Goal: Task Accomplishment & Management: Use online tool/utility

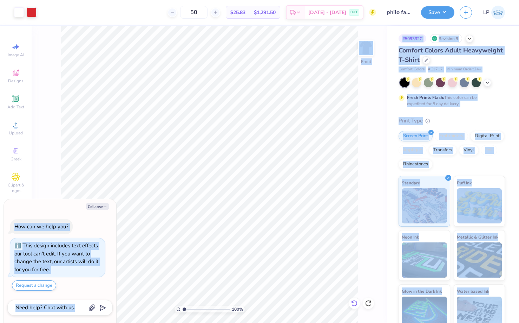
click at [353, 302] on icon at bounding box center [352, 300] width 1 height 1
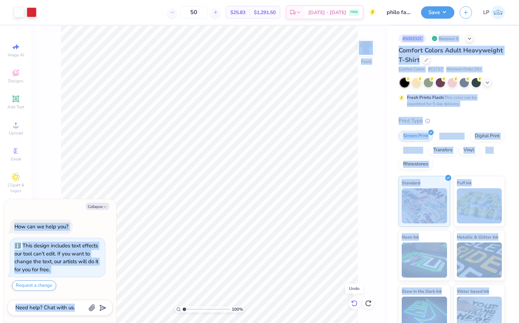
click at [353, 302] on icon at bounding box center [352, 300] width 1 height 1
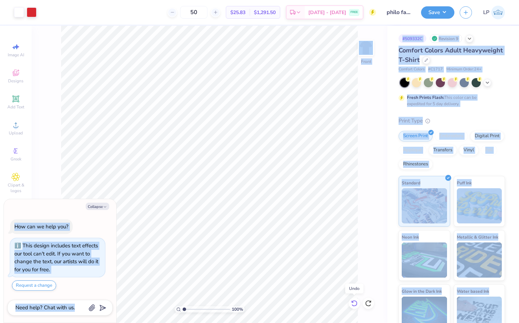
click at [353, 302] on icon at bounding box center [352, 300] width 1 height 1
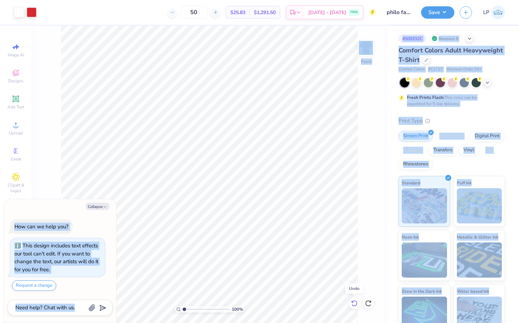
click at [353, 302] on icon at bounding box center [352, 300] width 1 height 1
click at [369, 300] on icon at bounding box center [368, 303] width 6 height 6
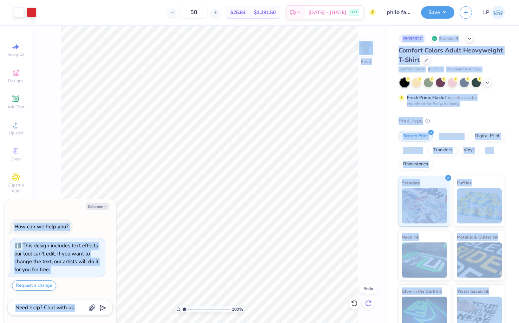
click at [369, 300] on icon at bounding box center [368, 303] width 6 height 6
click at [356, 301] on icon at bounding box center [354, 303] width 6 height 6
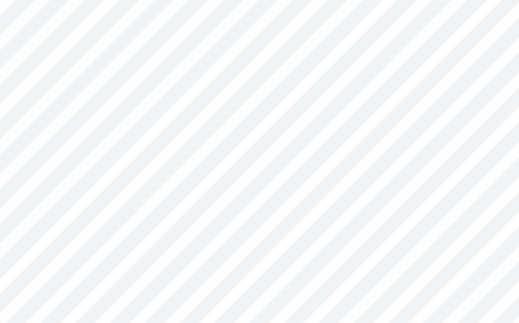
type textarea "x"
type input "0.48"
type textarea "x"
type input "2.00"
type input "0.53"
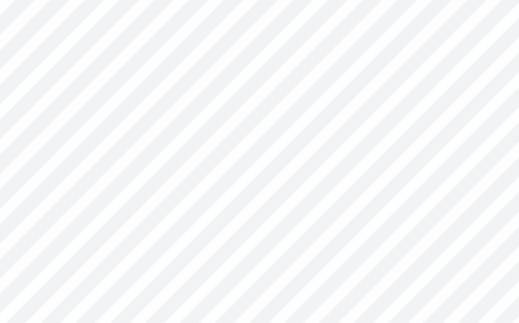
type input "6.75"
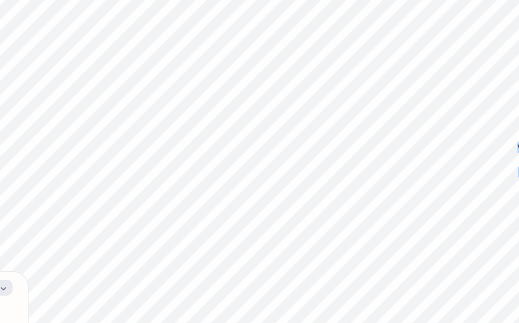
type textarea "x"
type input "0.48"
type input "0.47"
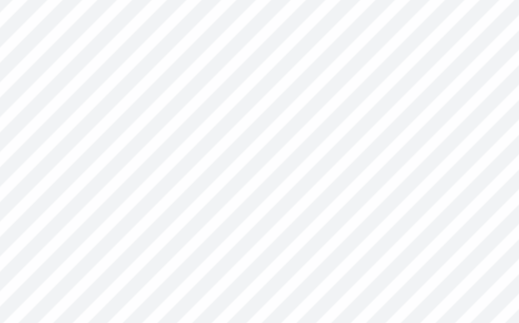
type textarea "x"
type input "2.00"
type input "0.53"
type textarea "x"
type input "2.08"
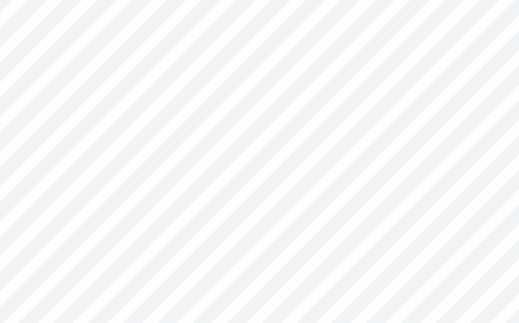
type input "0.55"
type input "6.73"
type textarea "x"
type input "2.17"
type input "0.58"
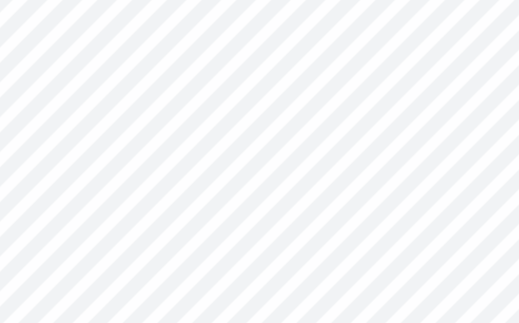
type textarea "x"
type input "1.92"
type input "0.51"
type input "6.80"
type textarea "x"
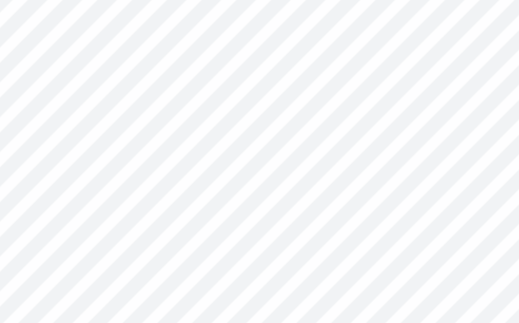
type input "1.68"
type input "0.45"
type input "6.88"
type textarea "x"
type input "1.88"
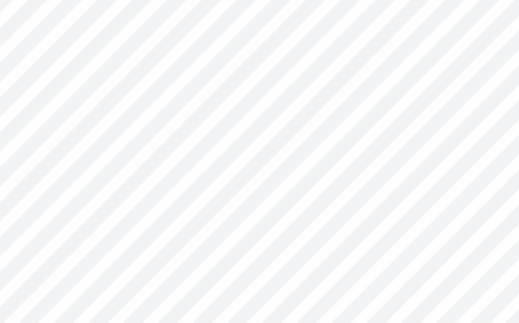
type input "0.50"
type input "6.89"
type textarea "x"
type input "2.06"
type input "0.55"
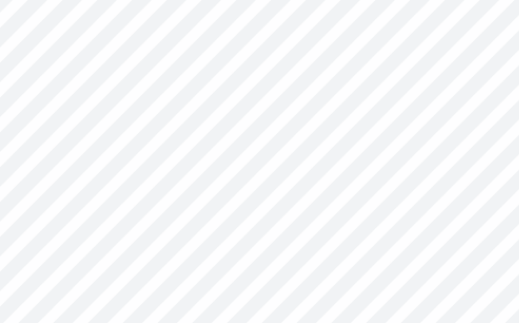
type textarea "x"
type input "2.00"
type input "0.53"
type textarea "x"
type input "2.06"
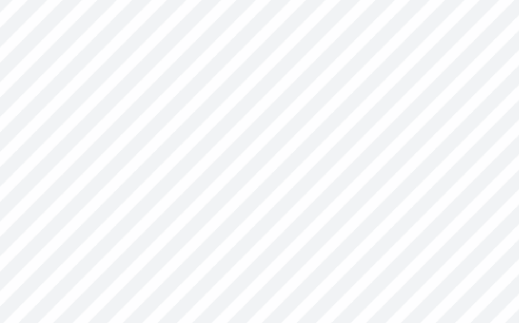
type input "0.55"
type input "6.87"
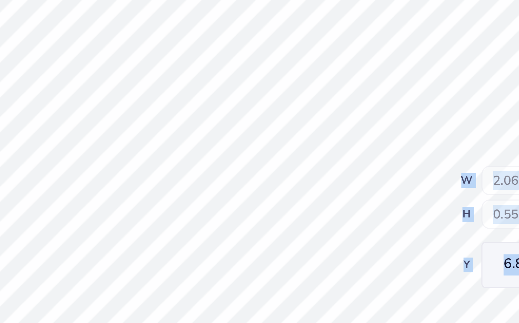
type textarea "x"
type input "13.11"
type input "10.48"
type input "4.24"
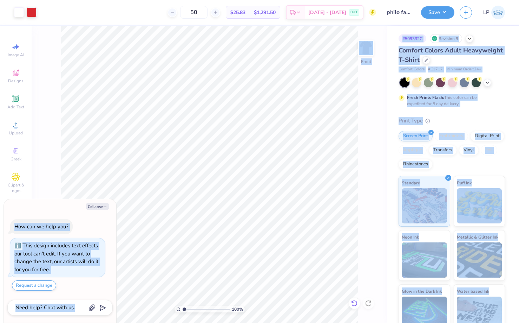
click at [356, 304] on icon at bounding box center [354, 303] width 6 height 6
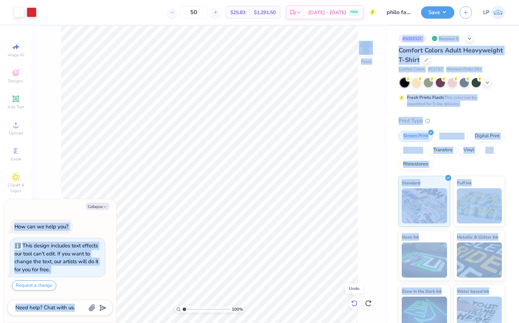
click at [356, 304] on icon at bounding box center [354, 303] width 6 height 6
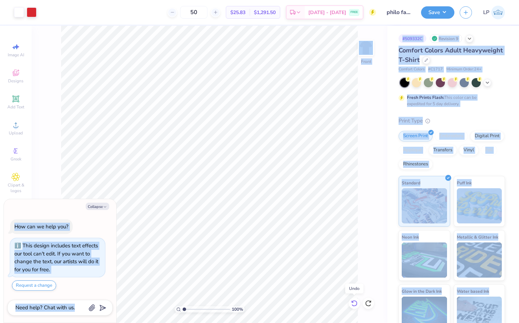
click at [356, 304] on icon at bounding box center [354, 303] width 6 height 6
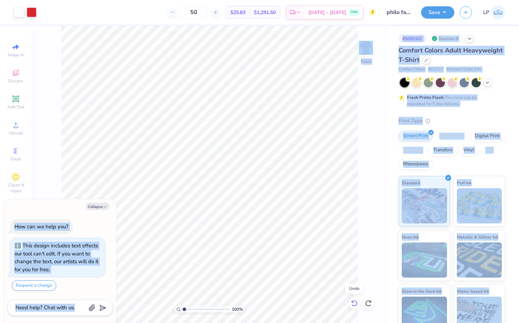
click at [356, 304] on icon at bounding box center [354, 303] width 6 height 6
click at [353, 298] on div at bounding box center [354, 302] width 11 height 11
click at [372, 304] on icon at bounding box center [368, 302] width 7 height 7
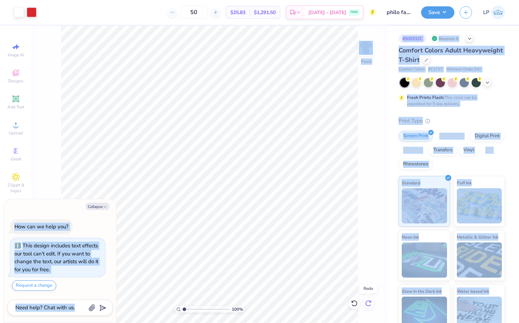
click at [372, 304] on icon at bounding box center [368, 302] width 7 height 7
click at [354, 304] on icon at bounding box center [354, 302] width 7 height 7
click at [370, 303] on icon at bounding box center [368, 302] width 7 height 7
click at [358, 302] on div at bounding box center [354, 302] width 11 height 11
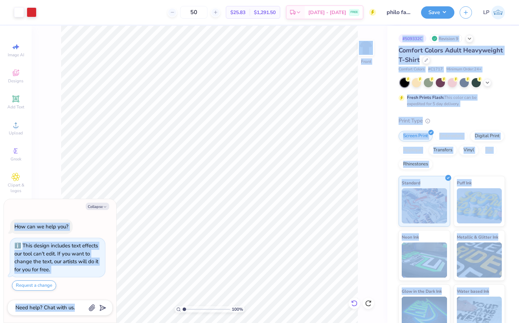
click at [358, 302] on div at bounding box center [354, 302] width 11 height 11
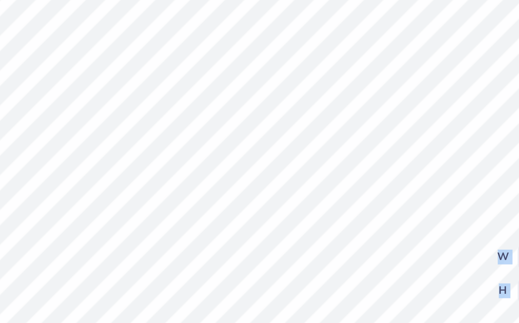
type textarea "x"
type input "13.11"
type input "10.48"
type input "4.24"
type textarea "x"
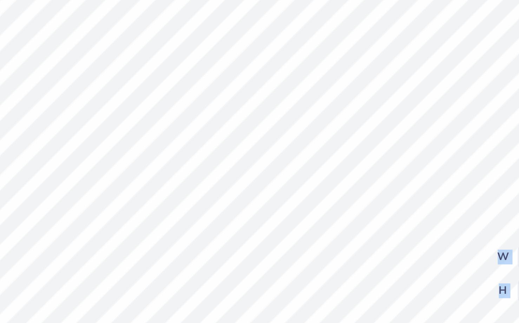
type input "0.48"
type textarea "x"
type input "0.43"
type input "0.39"
type input "5.70"
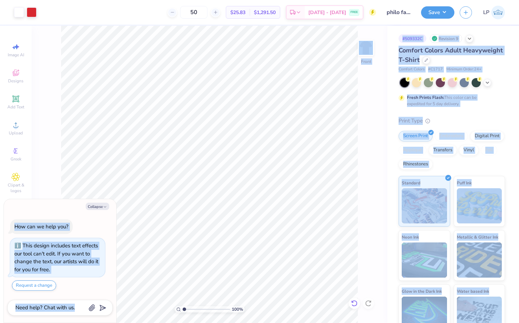
click at [355, 299] on icon at bounding box center [354, 302] width 7 height 7
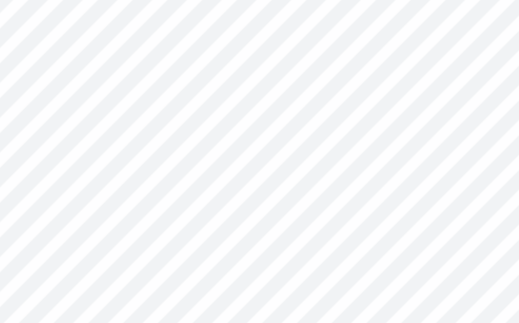
type textarea "x"
type input "0.33"
type input "0.46"
type input "5.71"
type textarea "x"
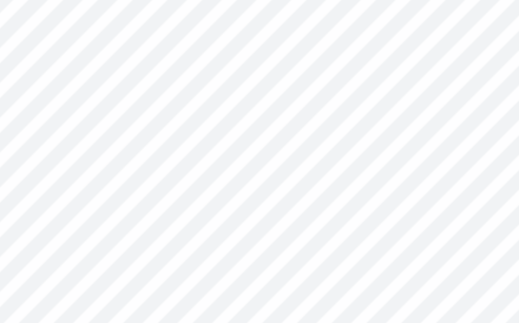
type input "1.88"
type input "6.81"
type textarea "x"
type input "1.95"
type input "0.48"
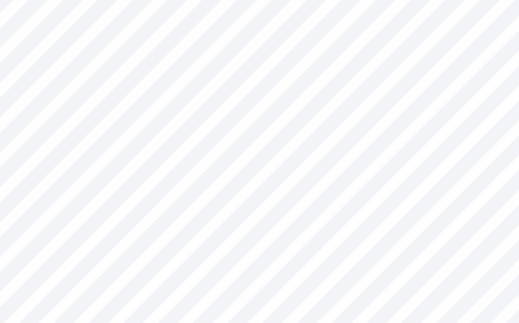
type textarea "x"
type input "6.80"
type textarea "x"
type input "2.06"
type input "0.50"
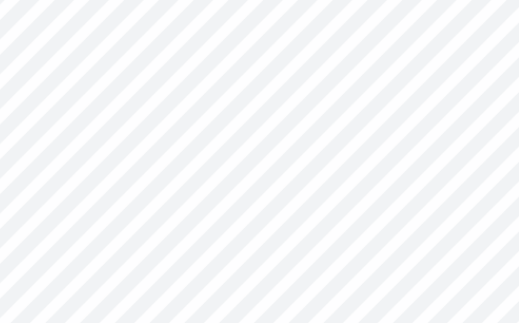
type textarea "x"
type input "1.51"
type input "0.50"
type textarea "x"
type input "2.06"
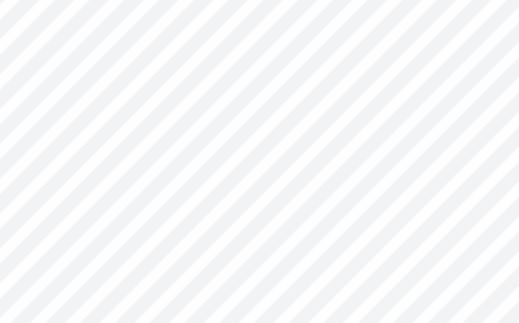
type input "0.51"
type input "6.80"
type textarea "x"
type input "13.11"
type input "10.48"
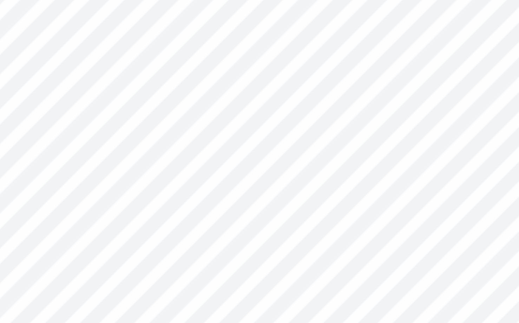
type input "4.24"
type textarea "x"
type input "0.49"
type textarea "x"
type input "2.06"
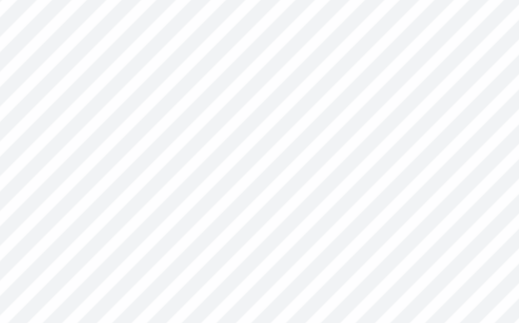
type input "0.51"
type input "6.95"
type textarea "x"
type input "1.83"
type input "0.45"
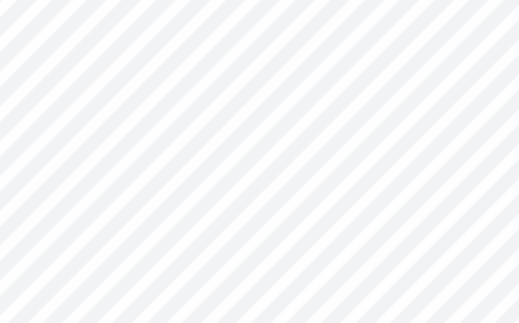
type input "6.94"
type textarea "x"
type input "1.92"
type input "0.48"
type input "6.91"
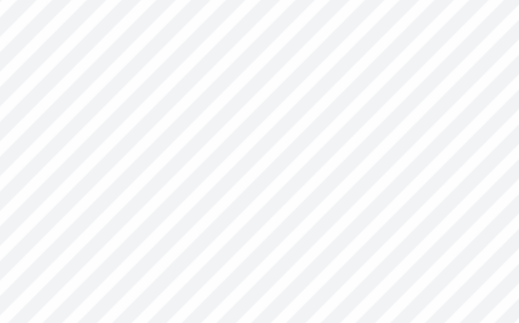
type textarea "x"
type input "2.07"
type input "0.51"
type input "6.87"
type textarea "x"
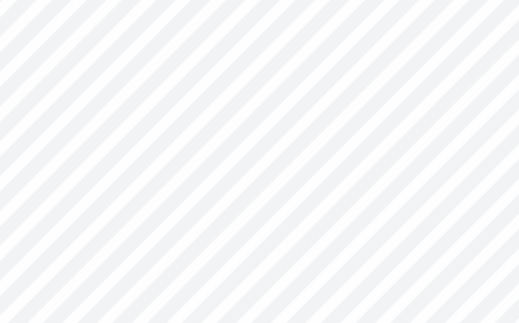
type input "2.18"
type input "0.54"
type textarea "x"
type input "2.10"
type input "0.52"
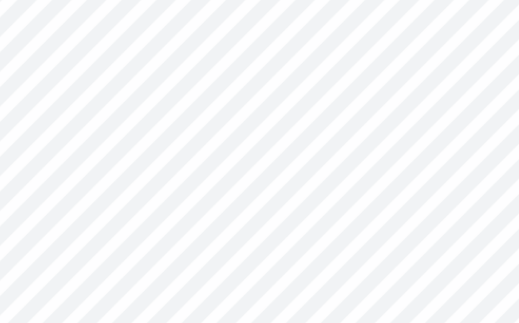
type input "6.90"
type textarea "x"
type input "1.54"
type input "0.52"
type textarea "x"
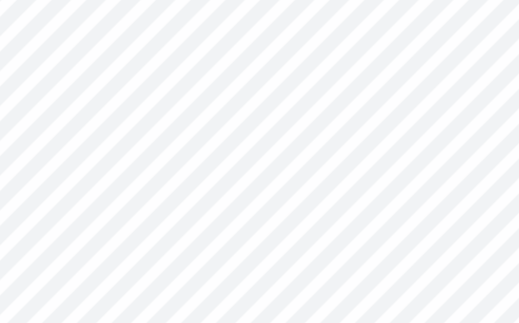
type input "2.10"
type input "6.78"
type textarea "x"
type input "2.27"
type input "0.56"
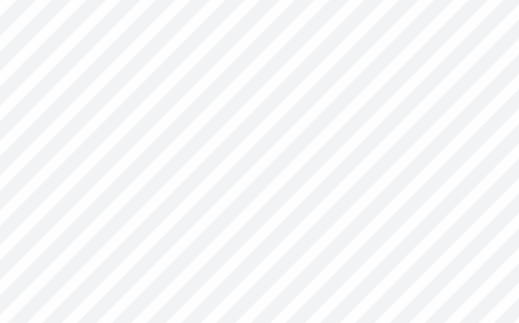
type input "6.79"
type textarea "x"
type input "2.08"
type input "0.52"
type input "6.84"
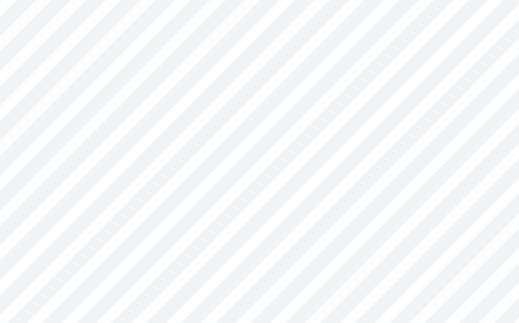
type textarea "x"
type input "1.87"
type input "0.46"
type input "6.90"
type textarea "x"
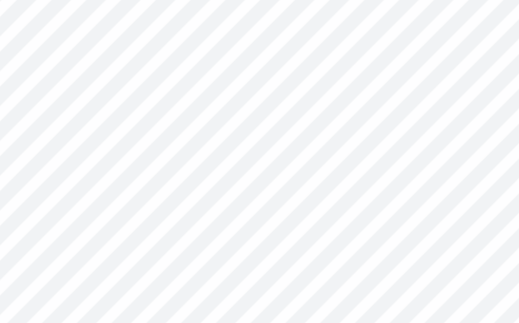
type input "3.69"
type input "2.17"
type input "7.45"
type textarea "x"
type input "7.46"
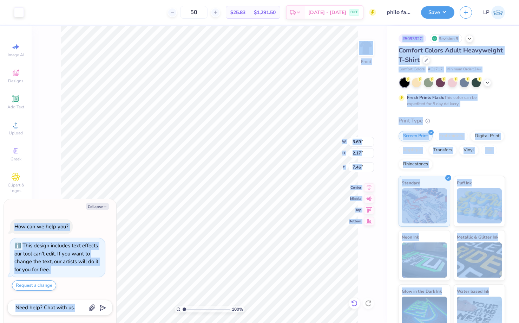
click at [356, 302] on icon at bounding box center [354, 303] width 6 height 6
type textarea "x"
type input "7.45"
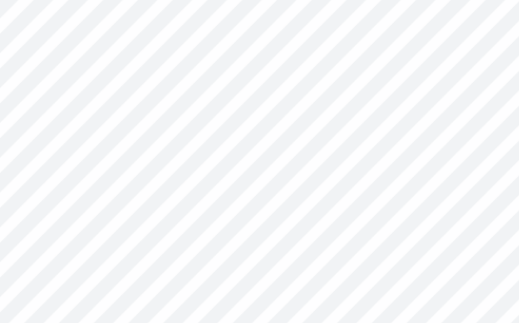
type textarea "x"
type input "0.41"
type input "0.56"
type textarea "x"
type input "0.38"
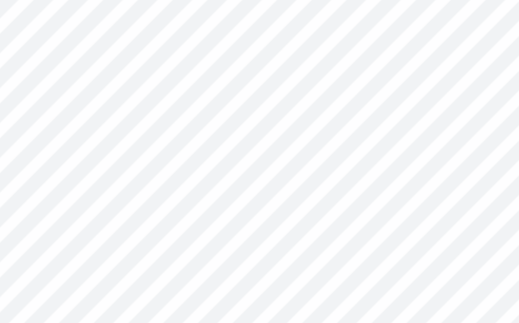
type input "0.52"
type textarea "x"
type input "13.11"
type input "10.48"
type input "4.24"
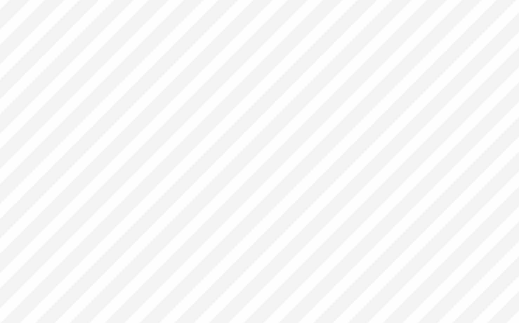
type textarea "x"
type input "0.52"
type input "0.61"
type input "9.66"
type textarea "x"
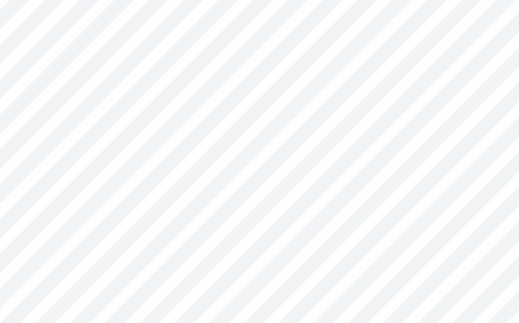
type input "0.41"
type input "0.48"
type input "9.79"
type textarea "x"
type input "0.46"
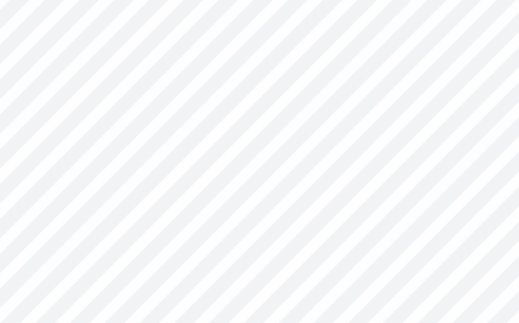
type input "0.54"
type textarea "x"
type input "0.48"
type input "0.56"
type input "9.77"
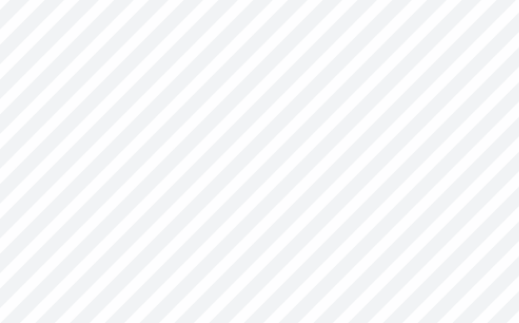
type textarea "x"
type input "0.46"
type input "0.54"
type textarea "x"
type input "0.44"
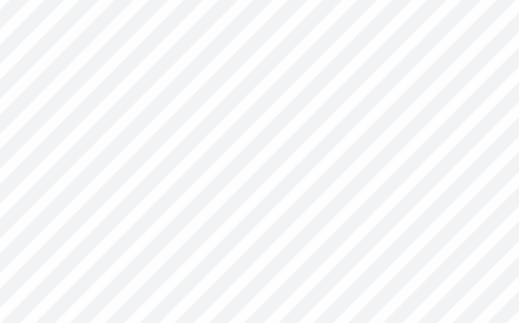
type input "0.64"
type input "9.62"
type textarea "x"
type input "0.35"
type input "0.50"
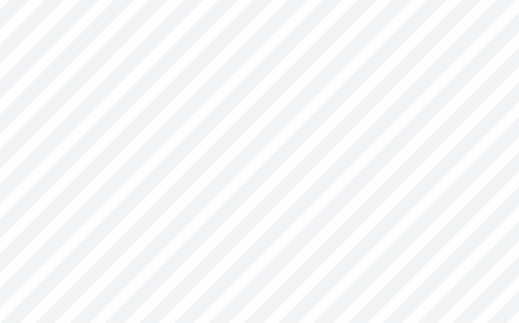
type input "9.76"
type textarea "x"
type input "0.51"
type textarea "x"
type input "0.46"
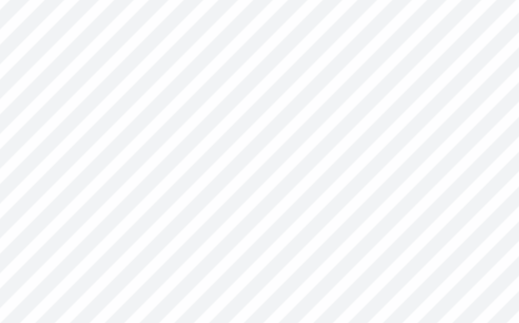
type input "1.21"
type input "7.72"
type textarea "x"
type input "0.35"
type input "0.61"
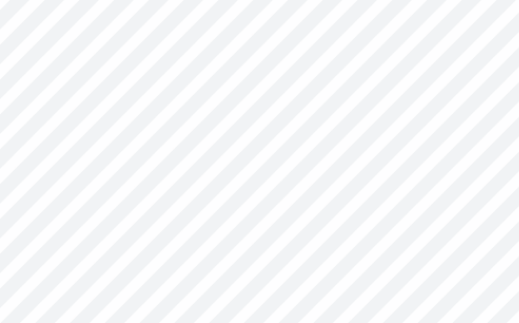
type textarea "x"
type input "0.29"
type input "0.51"
type textarea "x"
type input "0.31"
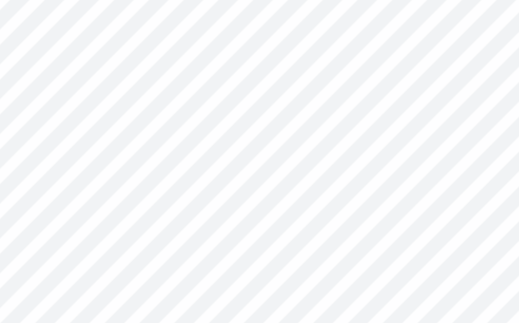
type input "0.54"
type textarea "x"
type input "13.11"
type input "10.48"
type input "4.24"
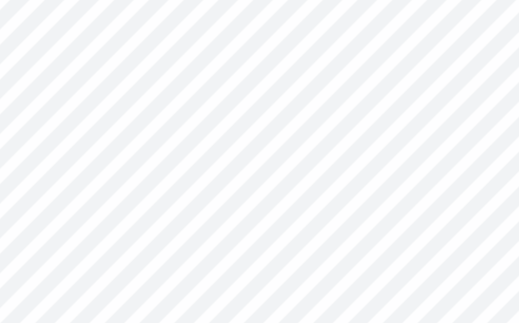
type textarea "x"
type input "9.75"
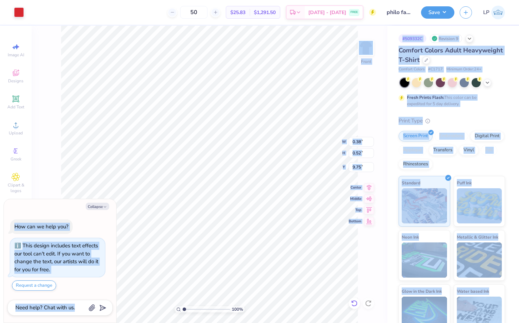
click at [351, 303] on icon at bounding box center [354, 302] width 7 height 7
type textarea "x"
type input "9.77"
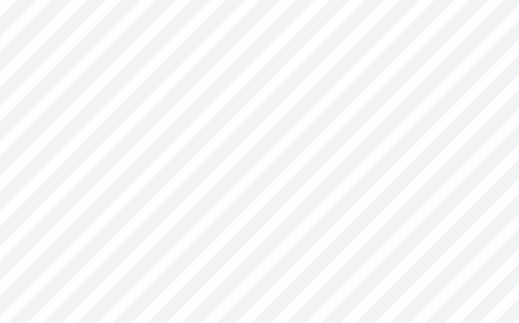
type textarea "x"
type input "0.43"
type input "0.60"
type textarea "x"
type input "0.40"
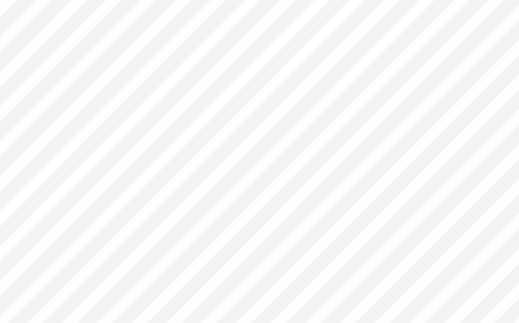
type input "0.55"
type textarea "x"
type input "13.11"
type input "10.48"
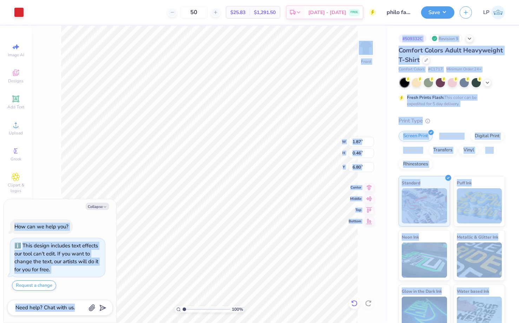
click at [351, 301] on icon at bounding box center [354, 302] width 7 height 7
click at [353, 305] on icon at bounding box center [354, 303] width 6 height 6
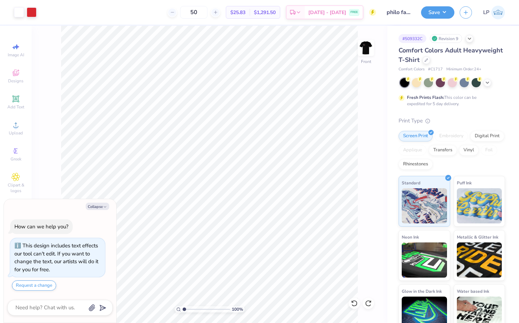
click at [382, 105] on div "100 % Front" at bounding box center [210, 174] width 356 height 297
click at [445, 11] on button "Save" at bounding box center [437, 11] width 33 height 12
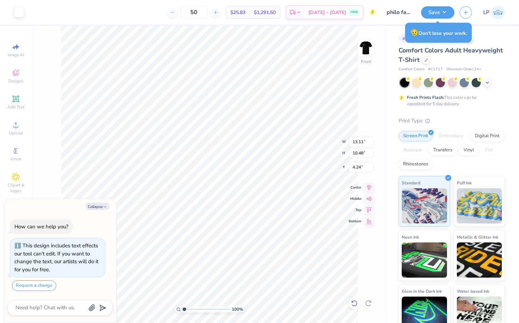
click at [352, 302] on icon at bounding box center [352, 300] width 1 height 1
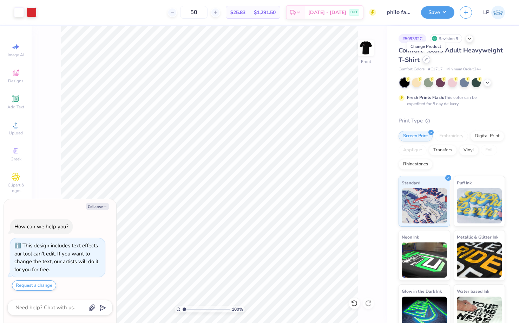
click at [426, 60] on icon at bounding box center [427, 60] width 4 height 4
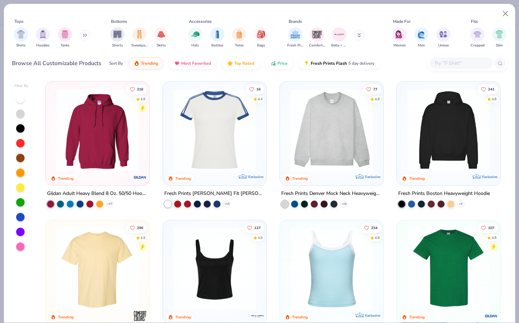
click at [443, 63] on input "text" at bounding box center [461, 63] width 54 height 8
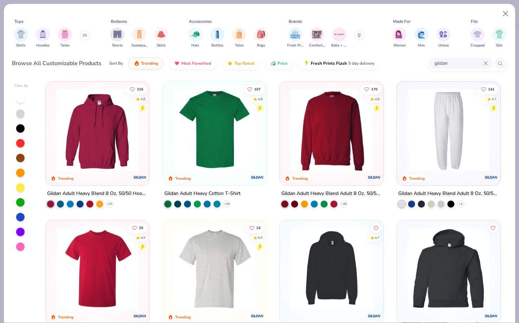
click at [206, 129] on img at bounding box center [215, 130] width 90 height 83
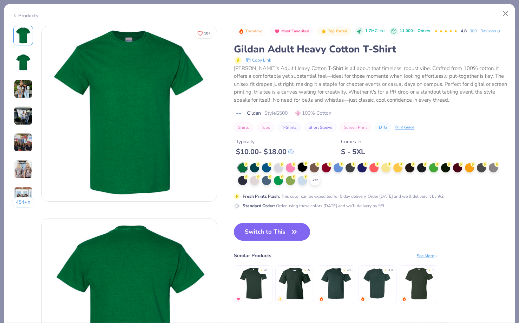
click at [303, 169] on div at bounding box center [302, 166] width 9 height 9
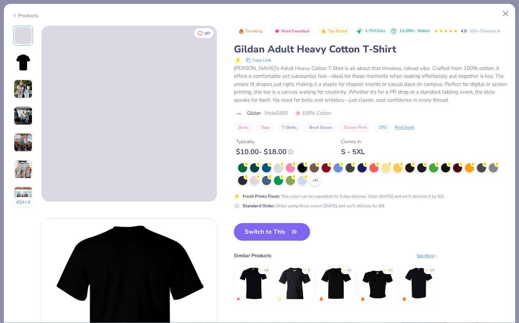
click at [19, 139] on img at bounding box center [23, 142] width 19 height 19
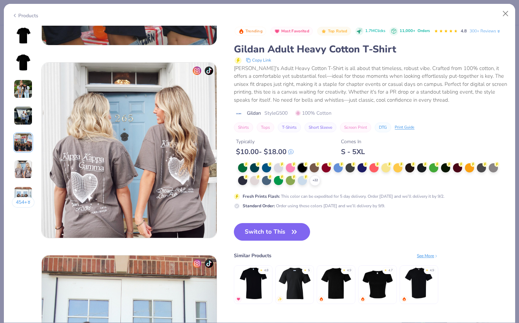
scroll to position [921, 0]
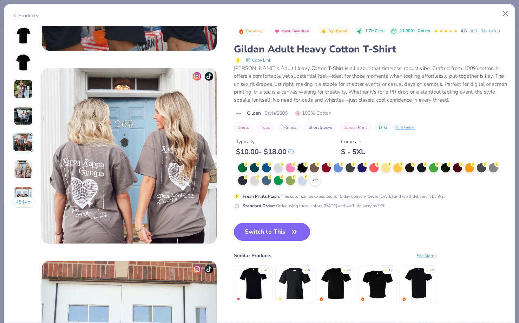
click at [266, 233] on button "Switch to This" at bounding box center [272, 232] width 76 height 18
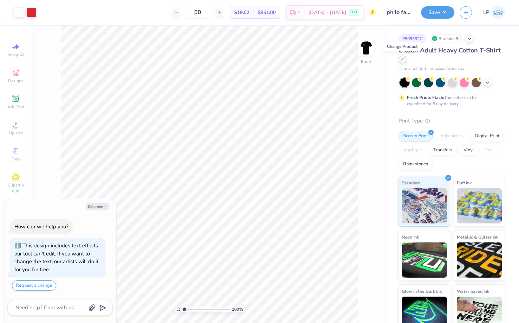
click at [403, 63] on div at bounding box center [403, 60] width 8 height 8
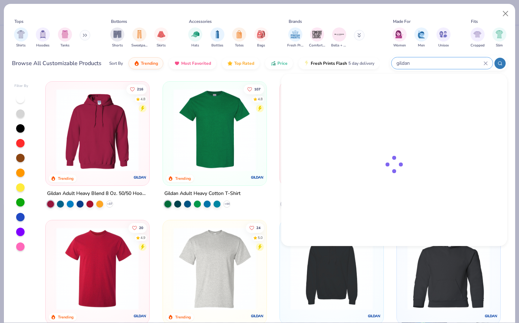
click at [456, 64] on input "gildan" at bounding box center [440, 63] width 88 height 8
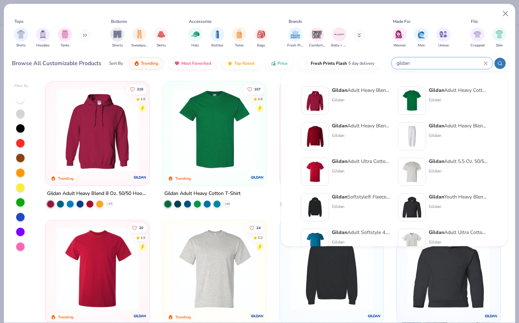
click at [485, 63] on icon at bounding box center [485, 62] width 3 height 3
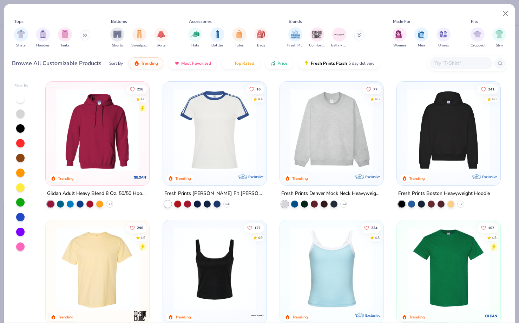
click at [69, 252] on img at bounding box center [98, 268] width 90 height 83
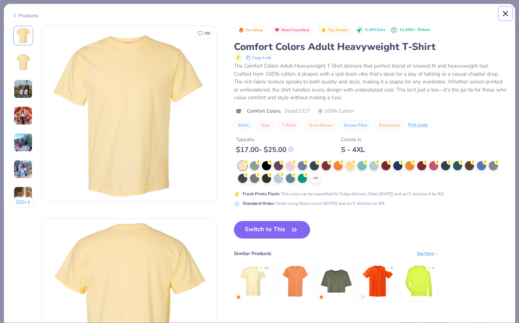
click at [502, 13] on button "Close" at bounding box center [505, 13] width 13 height 13
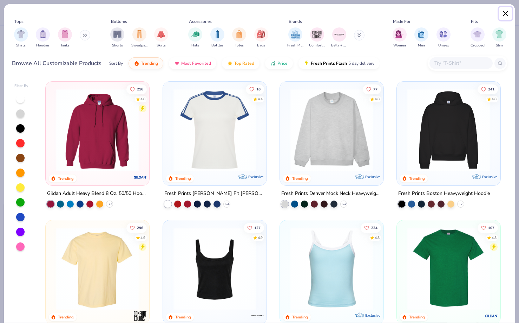
click at [503, 13] on button "Close" at bounding box center [505, 13] width 13 height 13
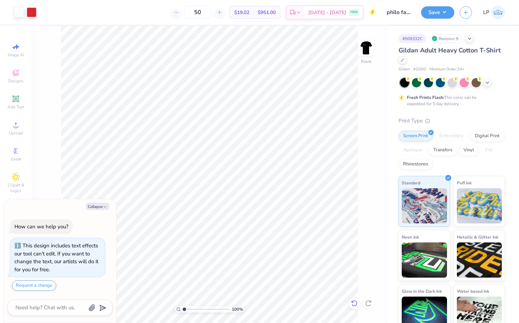
click at [357, 305] on icon at bounding box center [354, 302] width 7 height 7
click at [354, 303] on icon at bounding box center [354, 302] width 7 height 7
click at [369, 304] on icon at bounding box center [368, 302] width 7 height 7
click at [352, 304] on icon at bounding box center [354, 302] width 7 height 7
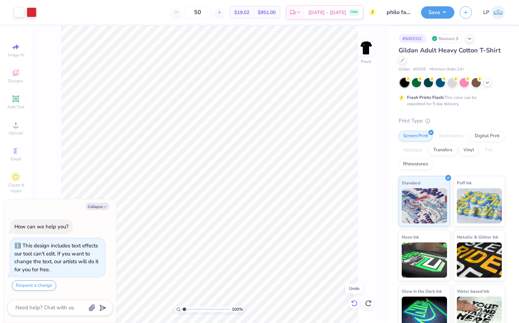
click at [352, 304] on icon at bounding box center [354, 302] width 7 height 7
drag, startPoint x: 357, startPoint y: 300, endPoint x: 361, endPoint y: 300, distance: 4.2
click at [357, 300] on icon at bounding box center [354, 302] width 7 height 7
click at [369, 302] on icon at bounding box center [368, 302] width 7 height 7
click at [366, 50] on img at bounding box center [366, 48] width 28 height 28
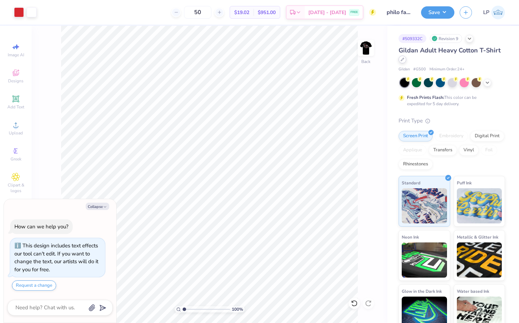
click at [404, 61] on div at bounding box center [403, 60] width 8 height 8
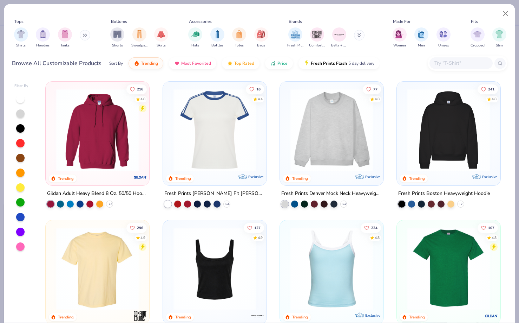
click at [86, 286] on img at bounding box center [98, 268] width 90 height 83
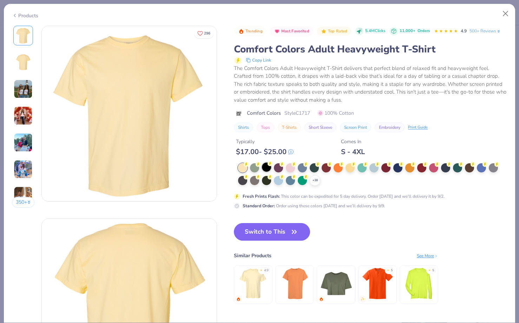
click at [266, 168] on div at bounding box center [266, 166] width 9 height 9
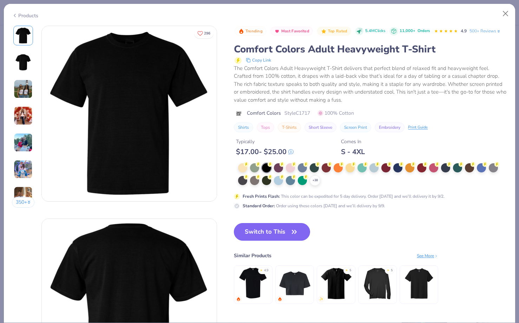
click at [266, 231] on button "Switch to This" at bounding box center [272, 232] width 76 height 18
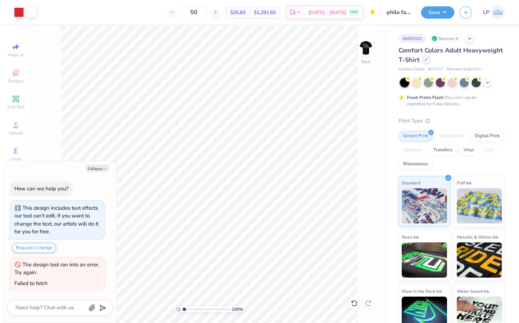
click at [428, 61] on icon at bounding box center [427, 60] width 4 height 4
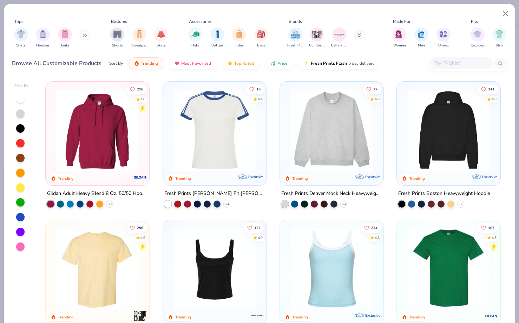
click at [362, 36] on button at bounding box center [359, 35] width 11 height 11
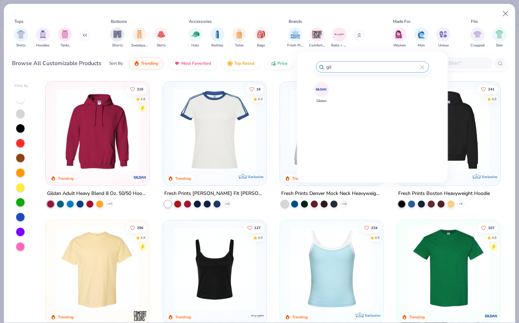
click at [319, 86] on img at bounding box center [322, 89] width 12 height 12
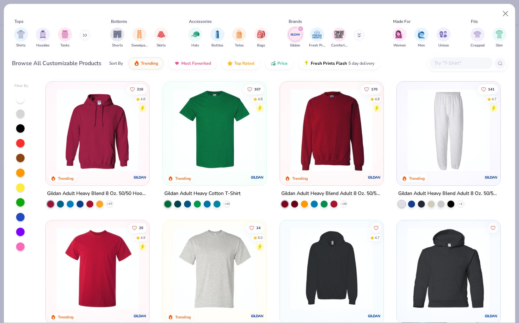
click at [183, 123] on img at bounding box center [215, 130] width 90 height 83
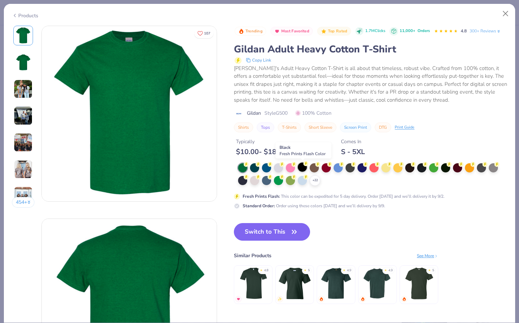
click at [301, 168] on div at bounding box center [302, 166] width 9 height 9
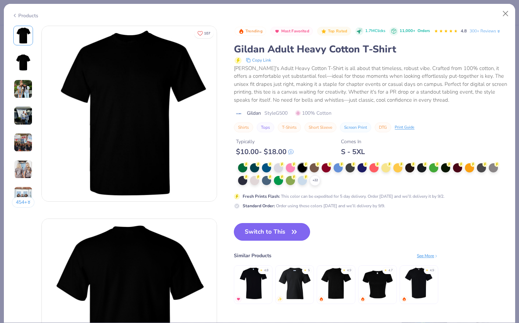
click at [280, 226] on button "Switch to This" at bounding box center [272, 232] width 76 height 18
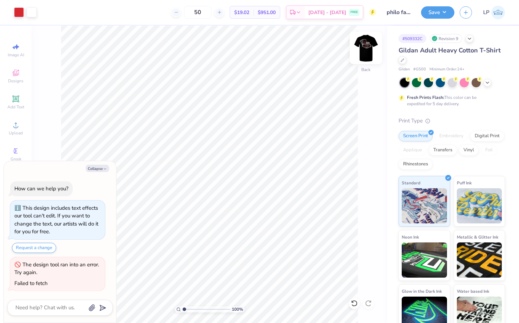
click at [357, 47] on img at bounding box center [366, 48] width 28 height 28
click at [433, 13] on button "Save" at bounding box center [437, 11] width 33 height 12
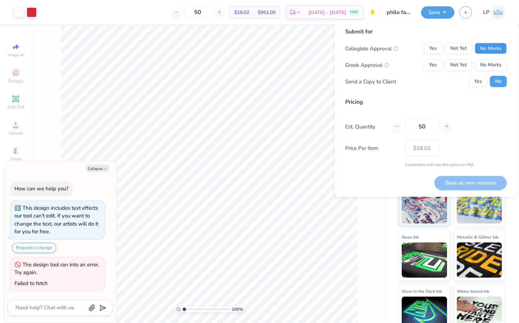
click at [499, 48] on button "No Marks" at bounding box center [491, 48] width 32 height 11
click at [439, 64] on button "Yes" at bounding box center [433, 64] width 18 height 11
click at [475, 187] on button "Save as new revision" at bounding box center [471, 182] width 72 height 14
